Goal: Task Accomplishment & Management: Manage account settings

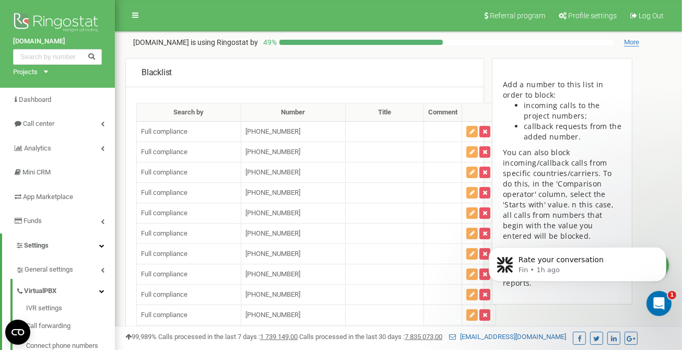
scroll to position [68637, 0]
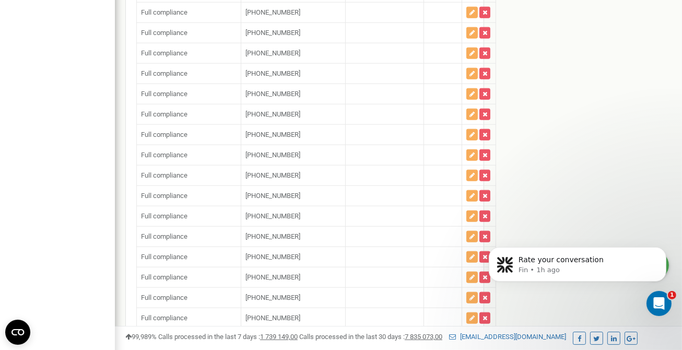
paste input "18567949343"
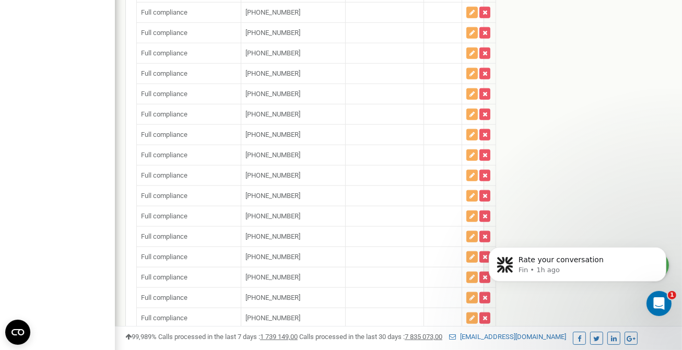
type input "[PHONE_NUMBER]"
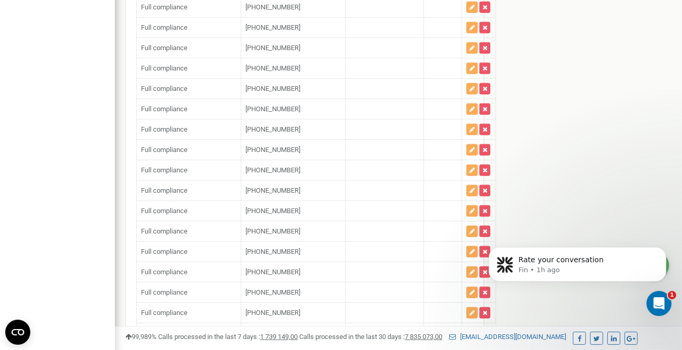
scroll to position [68664, 0]
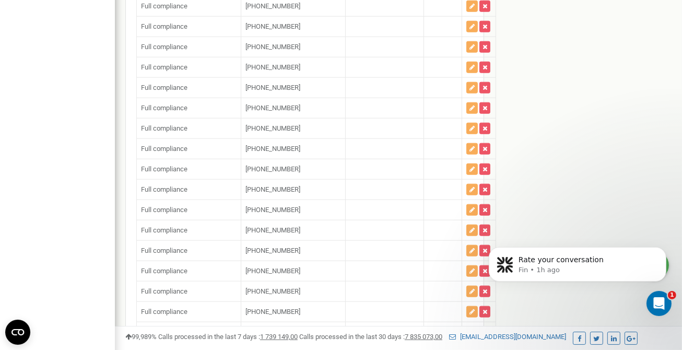
drag, startPoint x: 382, startPoint y: 269, endPoint x: 325, endPoint y: 263, distance: 57.2
drag, startPoint x: 329, startPoint y: 242, endPoint x: 381, endPoint y: 248, distance: 52.5
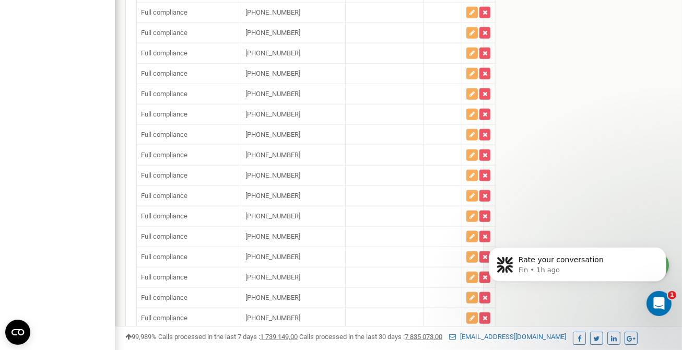
paste input "18567949343"
type input "[PHONE_NUMBER]"
